Goal: Find specific page/section: Find specific page/section

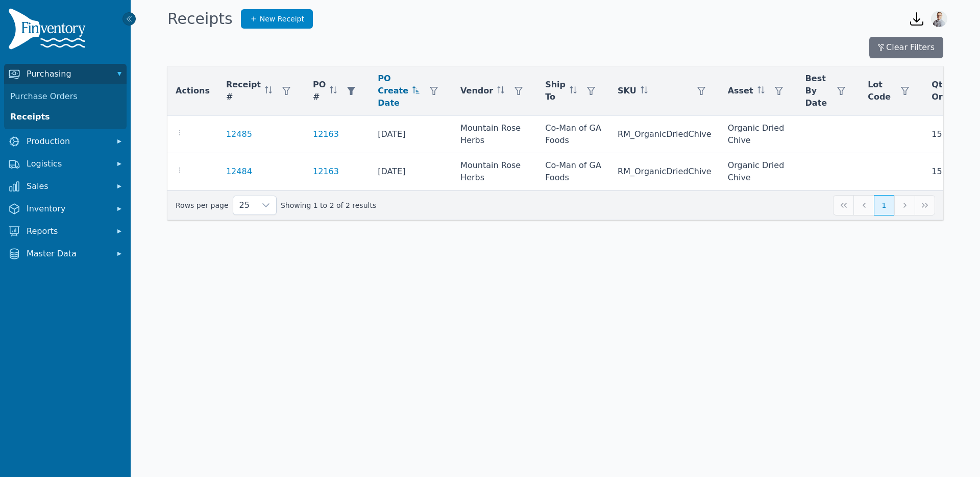
scroll to position [0, 116]
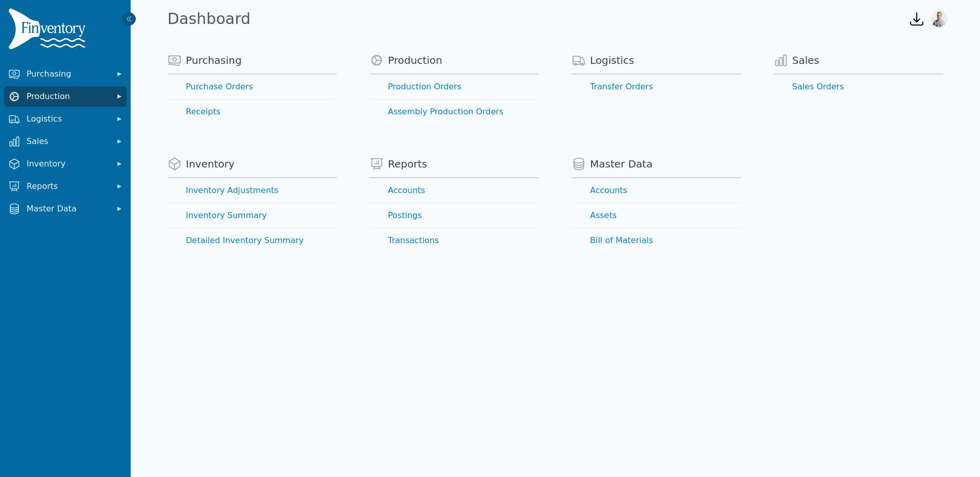
click at [54, 89] on button "Production" at bounding box center [65, 96] width 122 height 20
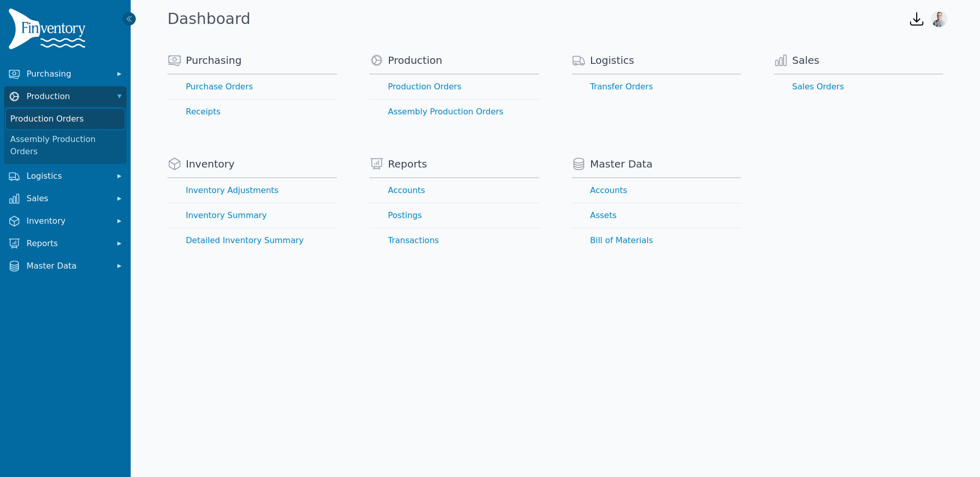
click at [45, 124] on link "Production Orders" at bounding box center [65, 119] width 118 height 20
